Goal: Task Accomplishment & Management: Use online tool/utility

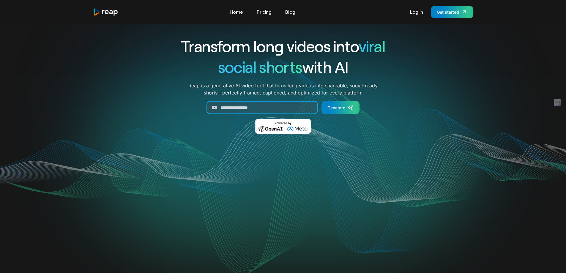
click at [248, 103] on input "Generate Form" at bounding box center [261, 107] width 111 height 13
paste input "**********"
type input "**********"
click at [344, 110] on div "Generate" at bounding box center [336, 108] width 18 height 6
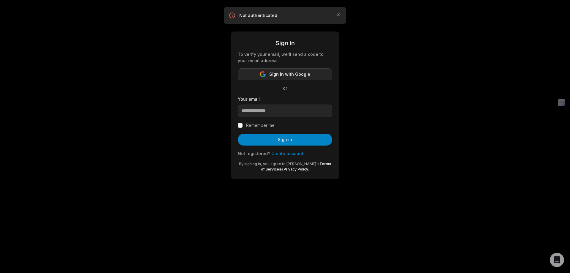
click at [281, 71] on span "Sign in with Google" at bounding box center [289, 74] width 41 height 7
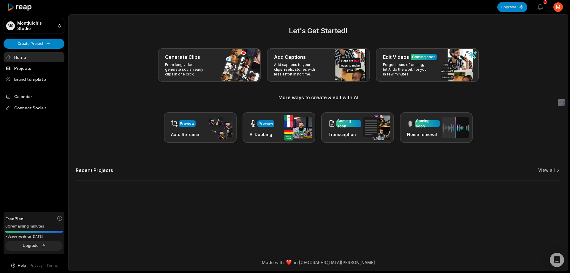
click at [555, 5] on html "MS Montjuich's Studio Create Project Home Projects Brand template Calendar Conn…" at bounding box center [285, 136] width 570 height 273
click at [531, 36] on span "Settings" at bounding box center [528, 37] width 16 height 6
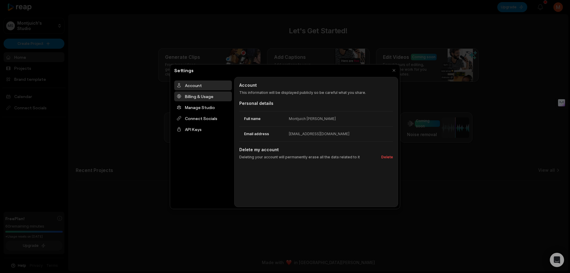
click at [216, 96] on div "Billing & Usage" at bounding box center [203, 96] width 58 height 10
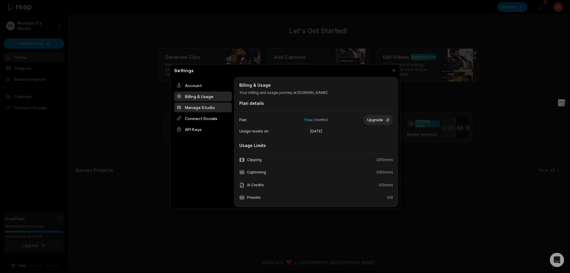
click at [216, 105] on div "Manage Studio" at bounding box center [203, 107] width 58 height 10
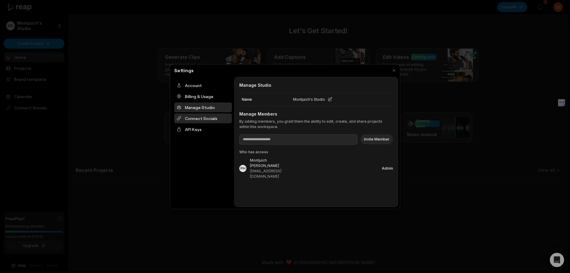
click at [216, 116] on div "Connect Socials" at bounding box center [203, 118] width 58 height 10
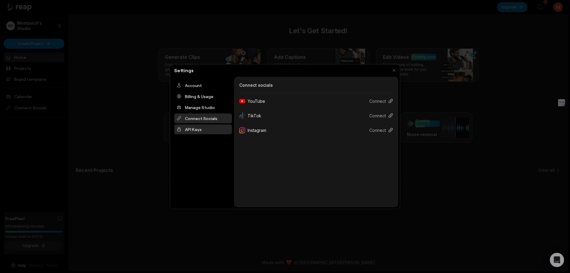
click at [211, 129] on div "API Keys" at bounding box center [203, 129] width 58 height 10
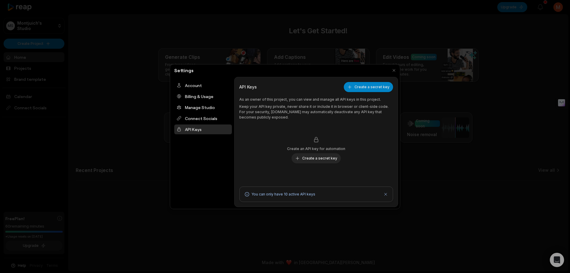
click at [453, 174] on div at bounding box center [285, 136] width 570 height 273
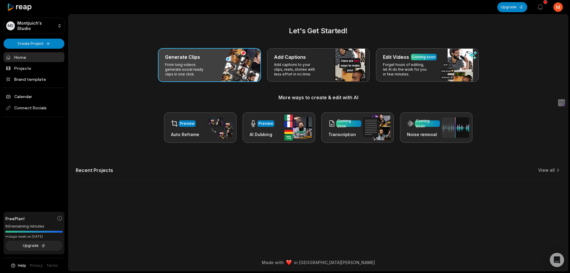
click at [226, 66] on div "Generate Clips From long videos generate social ready clips in one click." at bounding box center [209, 65] width 103 height 34
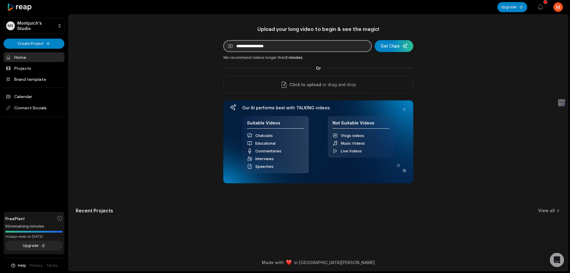
click at [274, 45] on input at bounding box center [297, 46] width 148 height 12
click at [281, 49] on input at bounding box center [297, 46] width 148 height 12
paste input "**********"
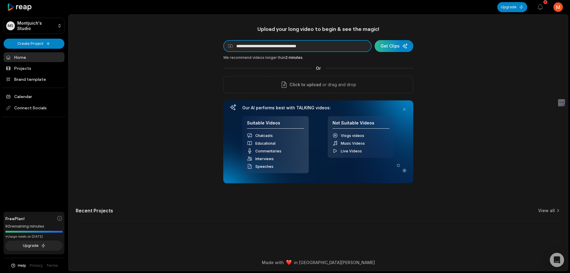
type input "**********"
click at [397, 45] on div "submit" at bounding box center [394, 46] width 39 height 12
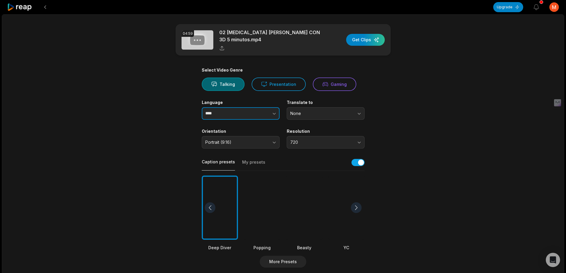
drag, startPoint x: 262, startPoint y: 114, endPoint x: 267, endPoint y: 113, distance: 6.1
click at [262, 114] on button "button" at bounding box center [262, 113] width 34 height 12
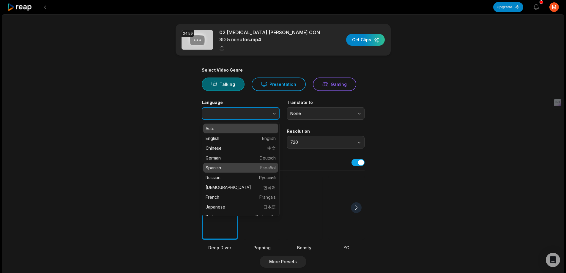
type input "*******"
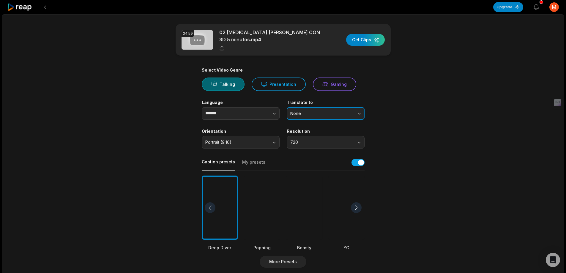
click at [342, 109] on button "None" at bounding box center [325, 113] width 78 height 12
click at [342, 111] on span "None" at bounding box center [321, 113] width 62 height 5
click at [319, 142] on span "720" at bounding box center [321, 142] width 62 height 5
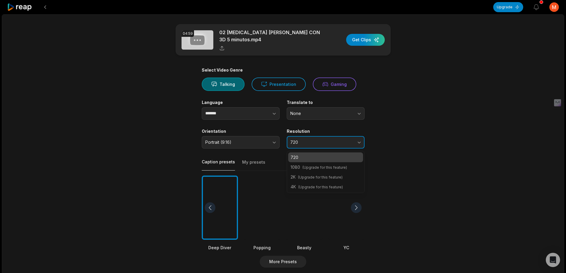
click at [339, 144] on span "720" at bounding box center [321, 142] width 62 height 5
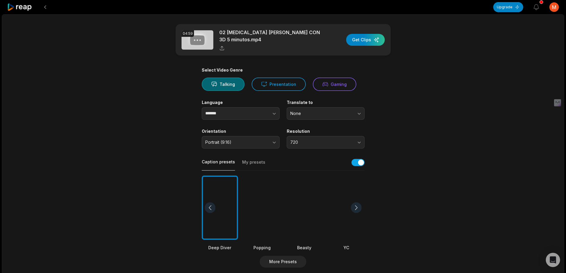
click at [257, 162] on button "My presets" at bounding box center [253, 164] width 23 height 11
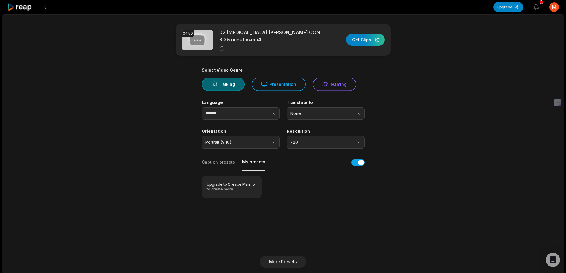
click at [226, 162] on button "Caption presets" at bounding box center [218, 164] width 33 height 11
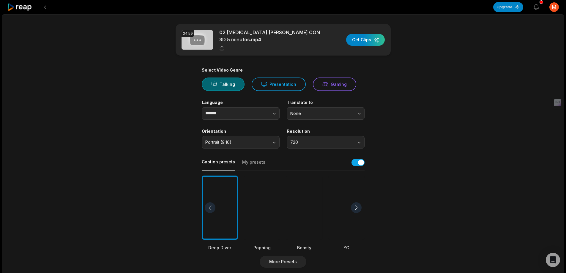
click at [354, 205] on div at bounding box center [356, 207] width 11 height 11
click at [339, 212] on div at bounding box center [346, 207] width 36 height 64
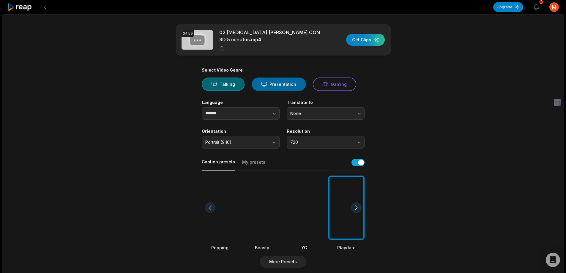
click at [276, 83] on button "Presentation" at bounding box center [278, 83] width 54 height 13
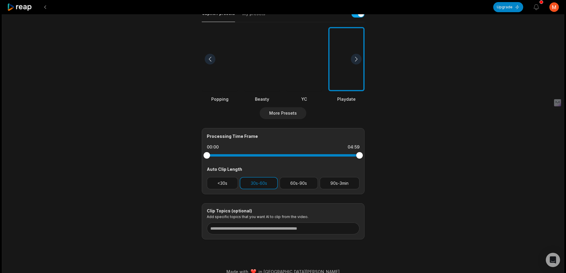
scroll to position [158, 0]
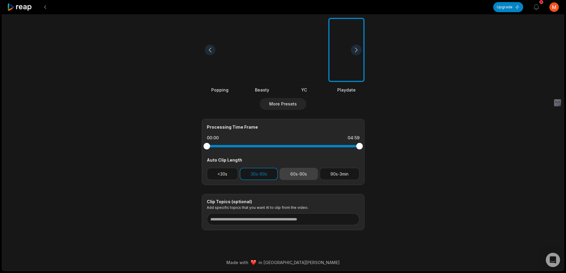
click at [295, 175] on button "60s-90s" at bounding box center [298, 174] width 38 height 12
click at [253, 174] on button "30s-60s" at bounding box center [259, 174] width 38 height 12
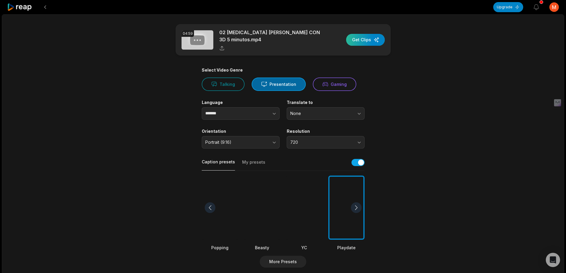
click at [366, 38] on div "button" at bounding box center [365, 40] width 39 height 12
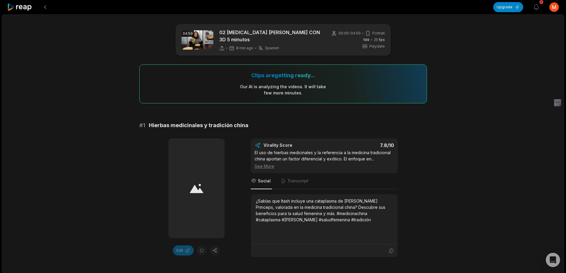
click at [200, 196] on div at bounding box center [196, 188] width 56 height 100
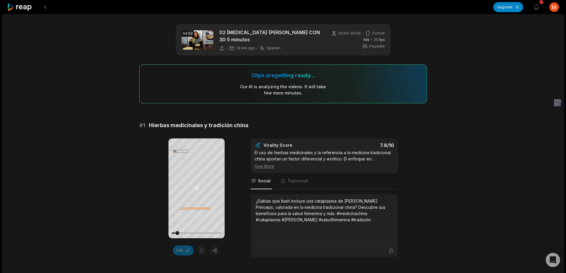
click at [199, 186] on icon at bounding box center [196, 188] width 7 height 7
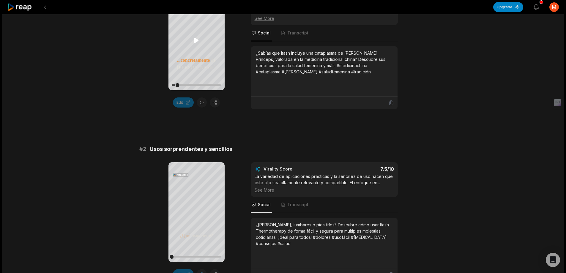
scroll to position [148, 0]
click at [197, 210] on icon at bounding box center [196, 211] width 4 height 5
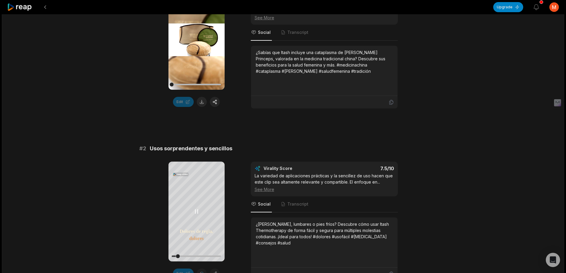
click at [196, 210] on icon at bounding box center [196, 211] width 7 height 7
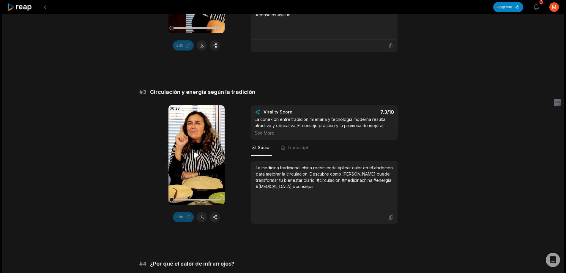
scroll to position [416, 0]
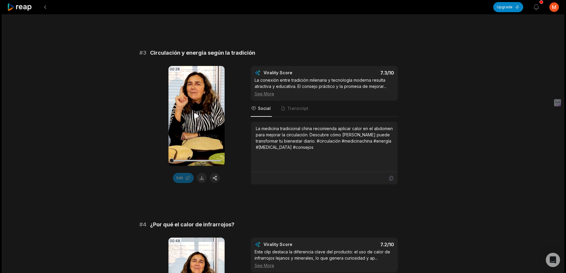
click at [200, 114] on video "Your browser does not support mp4 format." at bounding box center [196, 116] width 56 height 100
click at [475, 107] on div "04:59 02 TERMOTERAPIA PILAR CON 3D 5 minutos 16 min ago Spanish es 00:00 - 04:5…" at bounding box center [283, 260] width 562 height 1322
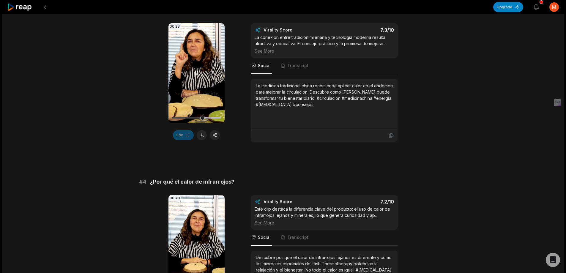
scroll to position [445, 0]
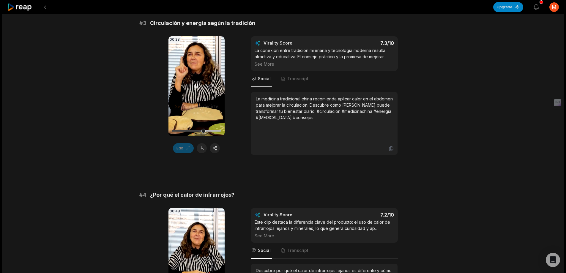
click at [189, 82] on video "Your browser does not support mp4 format." at bounding box center [196, 86] width 56 height 100
click at [198, 255] on icon at bounding box center [196, 257] width 7 height 7
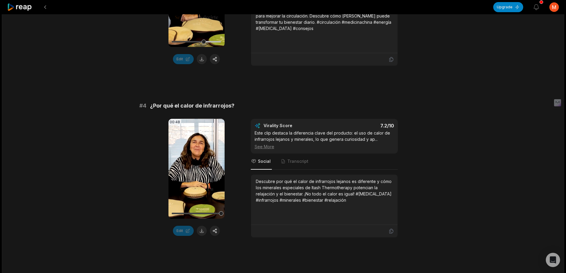
scroll to position [487, 0]
drag, startPoint x: 200, startPoint y: 229, endPoint x: 198, endPoint y: 226, distance: 3.6
click at [200, 229] on button at bounding box center [202, 231] width 10 height 10
click at [181, 230] on button "Edit" at bounding box center [183, 231] width 21 height 10
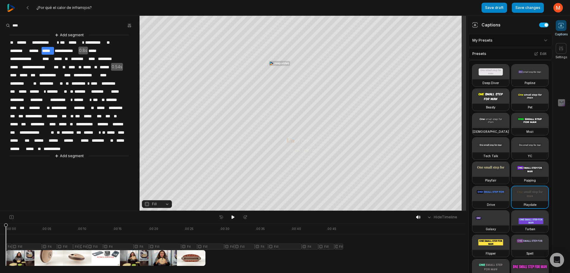
drag, startPoint x: 29, startPoint y: 225, endPoint x: -2, endPoint y: 221, distance: 30.5
click at [0, 221] on html "¿Por qué el calor de infrarrojos? Save draft Save changes Open user menu Captio…" at bounding box center [285, 136] width 570 height 273
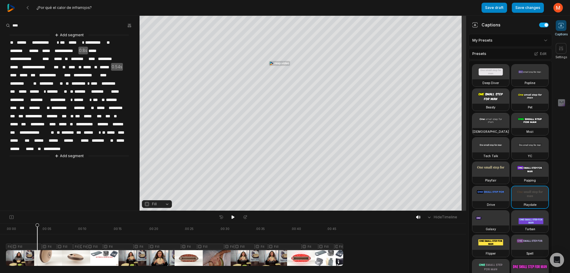
click at [8, 240] on div at bounding box center [174, 244] width 337 height 42
click at [8, 251] on div at bounding box center [174, 244] width 337 height 42
click at [8, 254] on div at bounding box center [174, 244] width 337 height 42
drag, startPoint x: 37, startPoint y: 222, endPoint x: -2, endPoint y: 219, distance: 39.9
click at [0, 219] on html "¿Por qué el calor de infrarrojos? Save draft Save changes Open user menu Captio…" at bounding box center [285, 136] width 570 height 273
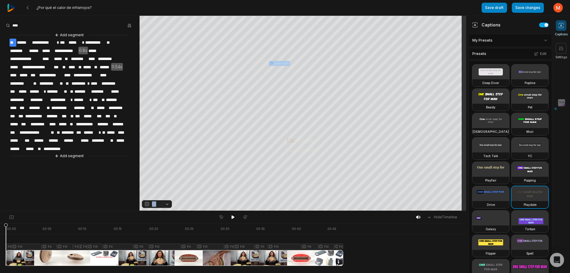
drag, startPoint x: 39, startPoint y: 225, endPoint x: 6, endPoint y: 225, distance: 33.5
click at [6, 225] on div at bounding box center [174, 244] width 337 height 42
click at [231, 216] on icon at bounding box center [233, 217] width 5 height 5
click at [232, 216] on icon at bounding box center [233, 217] width 5 height 5
click at [13, 40] on span "**" at bounding box center [13, 43] width 7 height 8
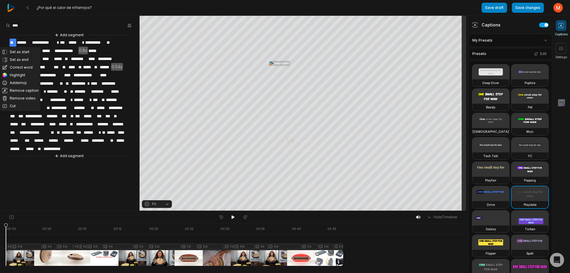
click at [5, 42] on div "**********" at bounding box center [70, 95] width 140 height 127
click at [27, 7] on icon at bounding box center [27, 7] width 5 height 5
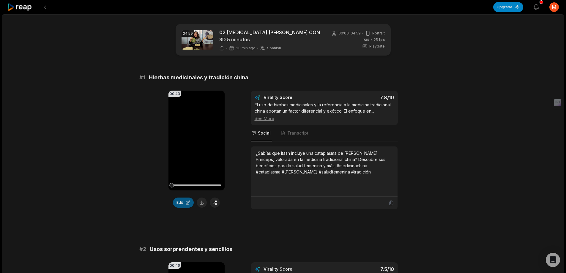
click at [185, 202] on button "Edit" at bounding box center [183, 202] width 21 height 10
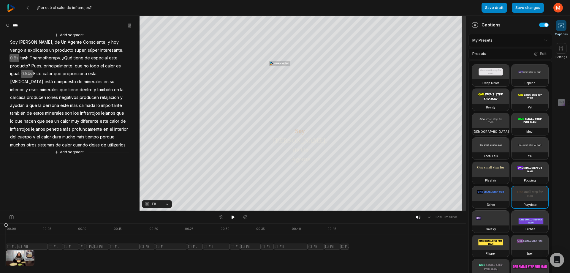
click at [61, 42] on span "Un" at bounding box center [64, 42] width 7 height 8
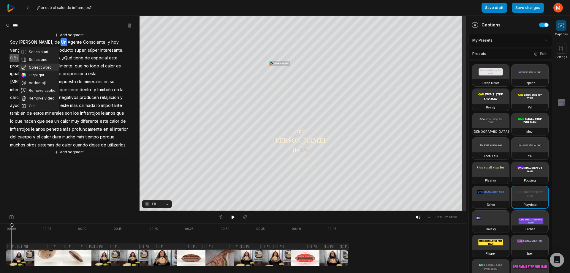
click at [37, 67] on button "Correct word" at bounding box center [39, 68] width 40 height 8
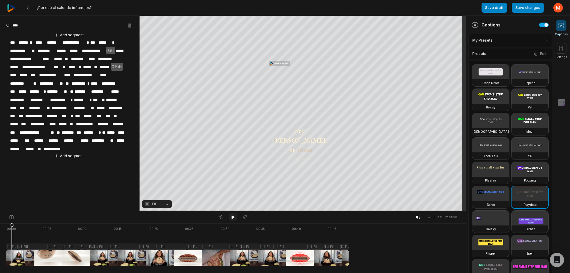
click at [232, 216] on icon at bounding box center [233, 217] width 3 height 4
click at [232, 216] on icon at bounding box center [233, 217] width 5 height 5
click at [28, 60] on span "**********" at bounding box center [26, 59] width 32 height 8
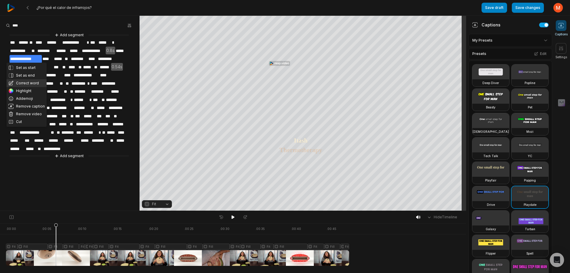
click at [25, 81] on button "Correct word" at bounding box center [27, 83] width 40 height 8
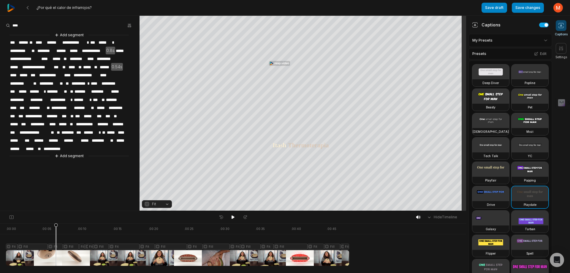
click at [15, 57] on span "**********" at bounding box center [25, 59] width 31 height 8
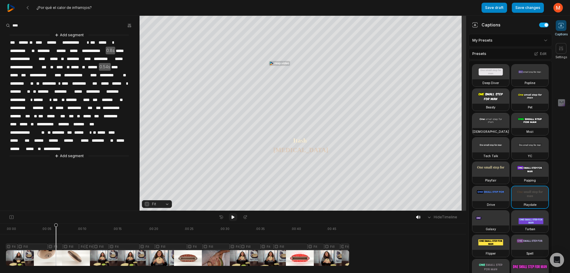
click at [233, 216] on icon at bounding box center [233, 217] width 3 height 4
click at [233, 216] on icon at bounding box center [233, 217] width 5 height 5
click at [233, 216] on icon at bounding box center [233, 217] width 3 height 4
click at [42, 137] on span "******" at bounding box center [41, 141] width 15 height 8
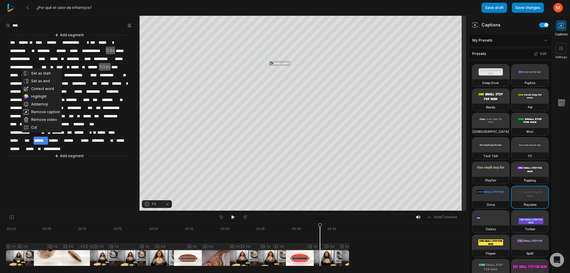
click at [321, 237] on icon at bounding box center [320, 245] width 4 height 45
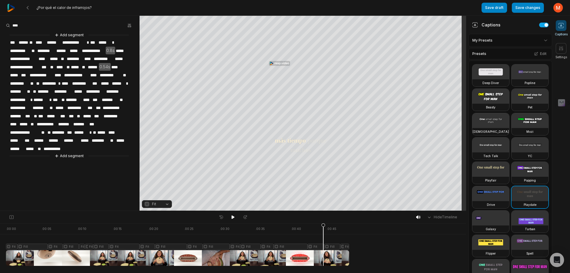
drag, startPoint x: 323, startPoint y: 237, endPoint x: 319, endPoint y: 237, distance: 4.2
click at [321, 237] on div at bounding box center [177, 244] width 343 height 42
drag, startPoint x: 319, startPoint y: 237, endPoint x: 325, endPoint y: 237, distance: 5.6
click at [325, 237] on div at bounding box center [177, 244] width 343 height 42
click at [347, 258] on div at bounding box center [177, 244] width 343 height 42
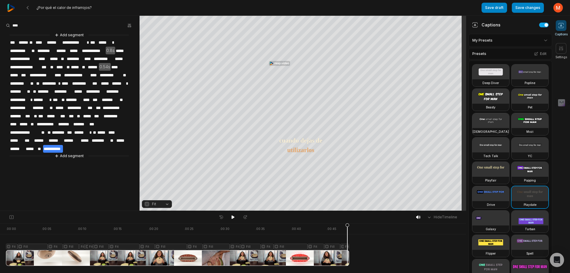
click at [333, 259] on div at bounding box center [177, 244] width 343 height 42
click at [345, 248] on div at bounding box center [177, 244] width 343 height 42
click at [334, 256] on div at bounding box center [177, 244] width 343 height 42
click at [510, 39] on html "¿Por qué el calor de infrarrojos? Save draft Save changes Open user menu Captio…" at bounding box center [285, 136] width 570 height 273
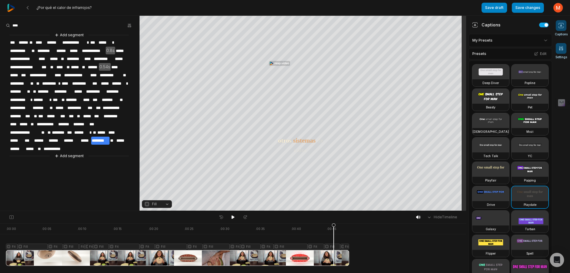
click at [560, 49] on icon at bounding box center [561, 48] width 6 height 6
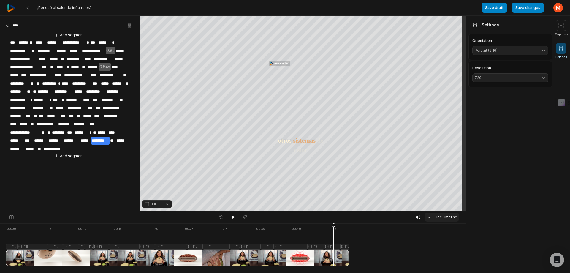
click at [448, 215] on button "Hide Timeline" at bounding box center [442, 217] width 34 height 9
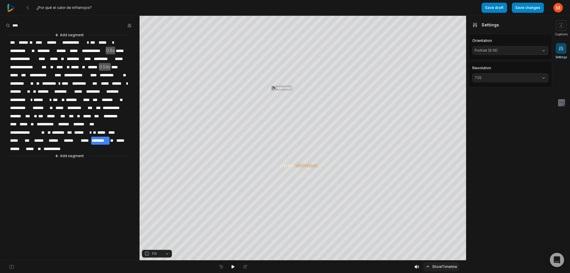
click at [439, 265] on button "Show Timeline" at bounding box center [441, 266] width 36 height 9
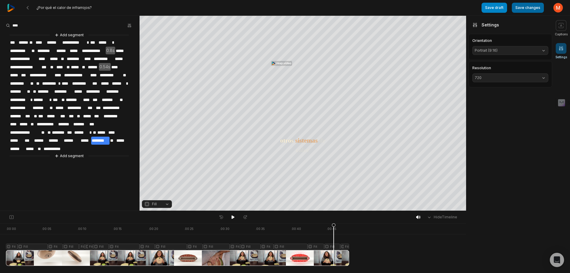
click at [528, 10] on button "Save changes" at bounding box center [528, 8] width 32 height 10
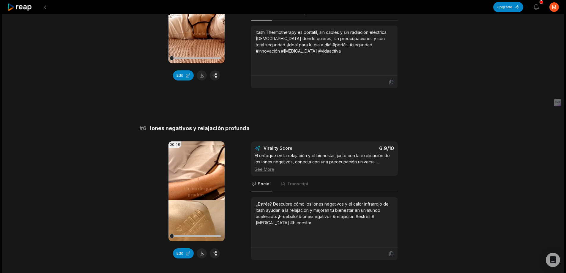
scroll to position [802, 0]
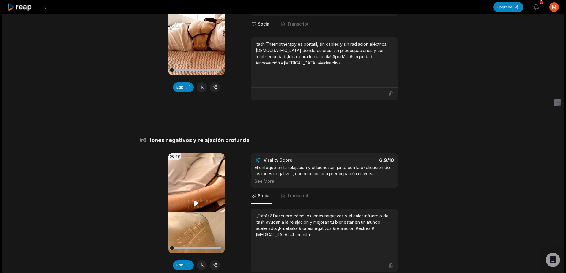
click at [202, 212] on video "Your browser does not support mp4 format." at bounding box center [196, 203] width 56 height 100
click at [300, 196] on span "Transcript" at bounding box center [297, 196] width 21 height 6
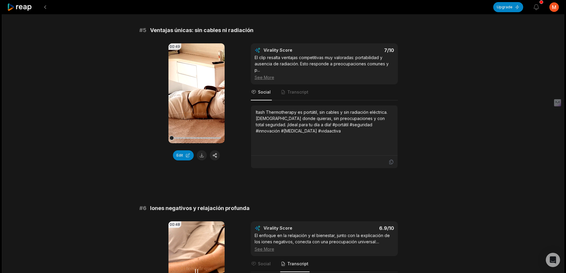
scroll to position [661, 0]
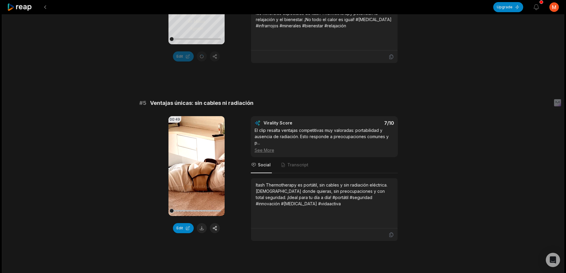
click at [200, 168] on video "Your browser does not support mp4 format." at bounding box center [196, 166] width 56 height 100
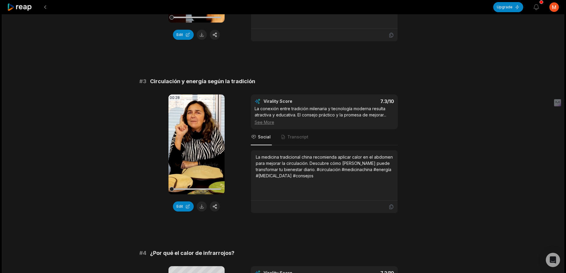
scroll to position [334, 0]
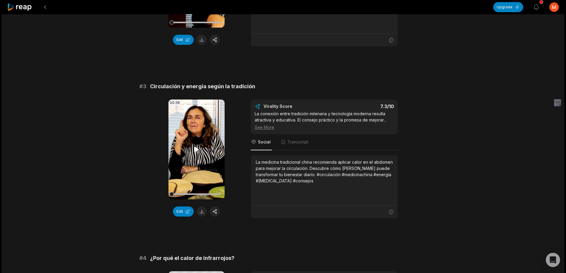
click at [199, 148] on icon at bounding box center [196, 149] width 7 height 7
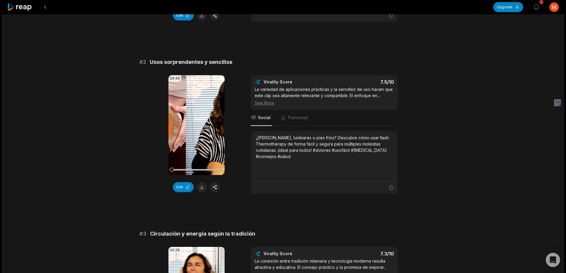
scroll to position [186, 0]
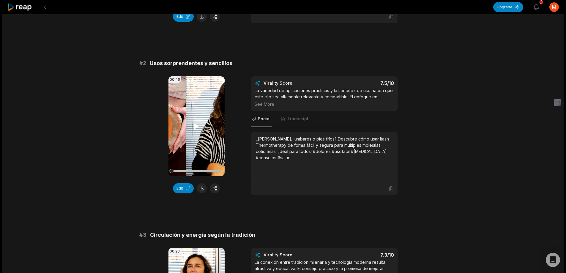
click at [198, 128] on icon at bounding box center [196, 126] width 7 height 7
click at [202, 187] on button at bounding box center [202, 188] width 10 height 10
